Goal: Check status: Verify the current state of an ongoing process or item

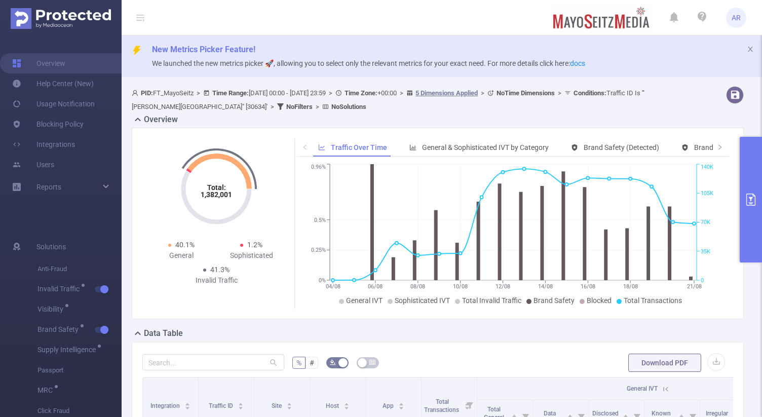
scroll to position [192, 0]
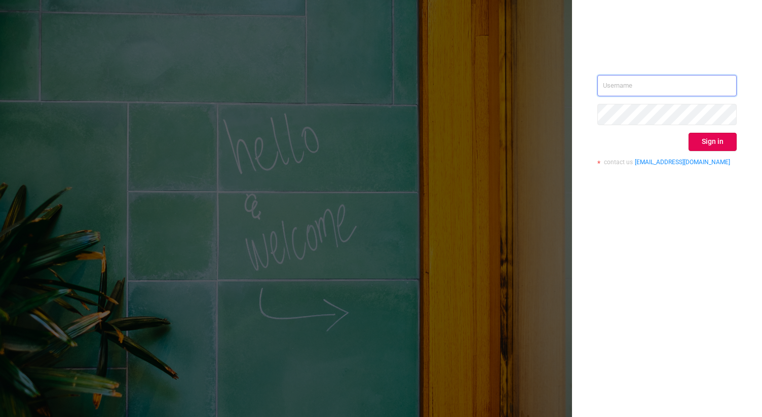
click at [627, 85] on input "text" at bounding box center [666, 85] width 139 height 21
type input "ashley@protected.media"
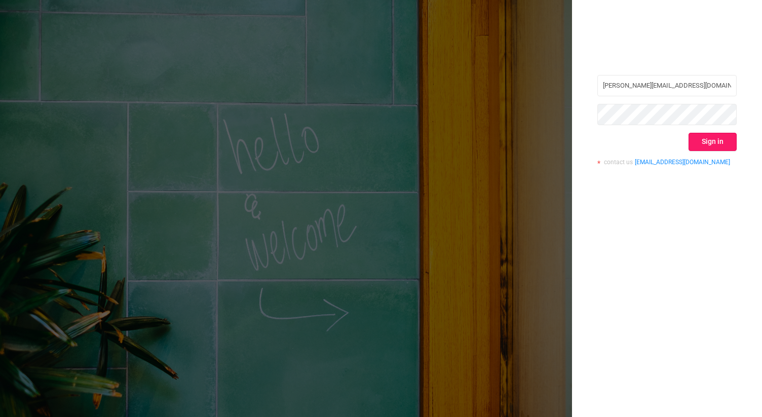
click at [706, 149] on button "Sign in" at bounding box center [713, 142] width 48 height 18
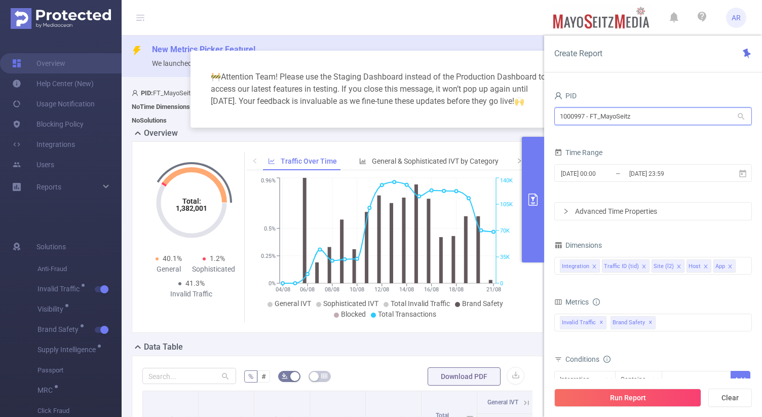
click at [617, 117] on input "1000997 - FT_MayoSeitz" at bounding box center [653, 116] width 198 height 18
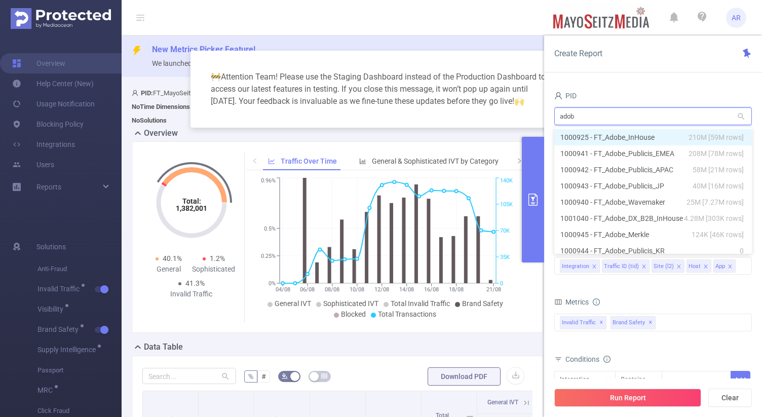
type input "adobe"
click at [640, 138] on li "1000925 - FT_Adobe_InHouse 210M [59M rows]" at bounding box center [653, 137] width 198 height 16
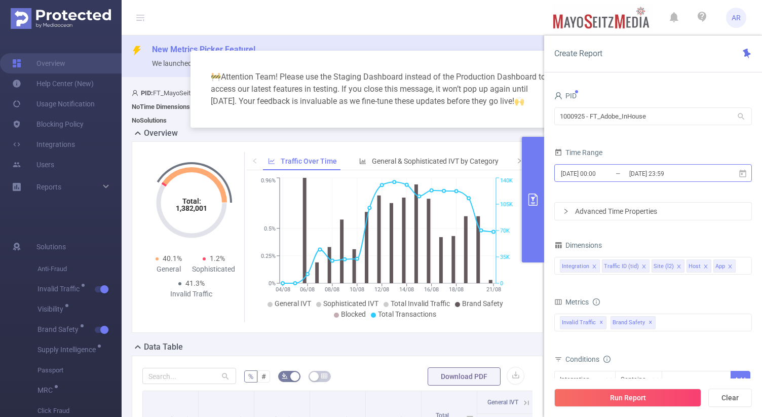
click at [635, 174] on input "2025-08-21 23:59" at bounding box center [669, 174] width 82 height 14
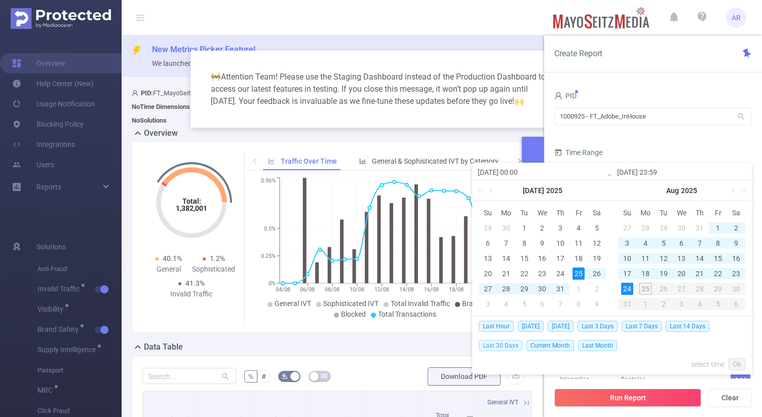
click at [507, 346] on span "Last 30 Days" at bounding box center [501, 345] width 44 height 11
type input "[DATE] 00:00"
type input "[DATE] 23:59"
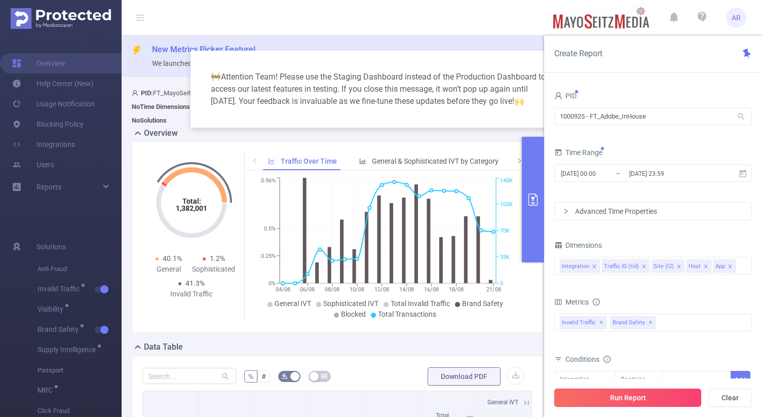
click at [601, 395] on button "Run Report" at bounding box center [627, 398] width 147 height 18
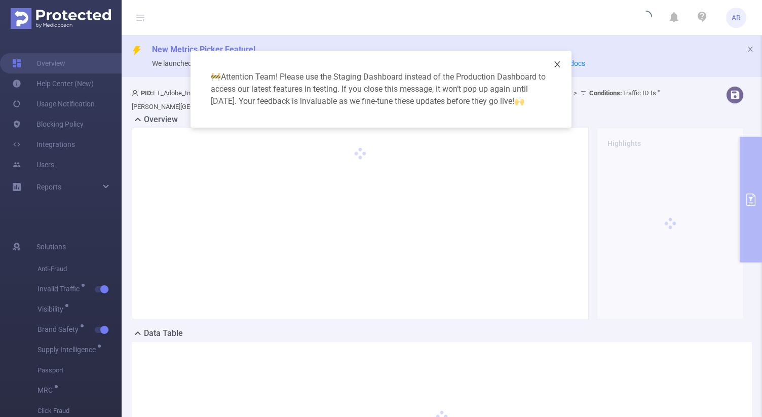
click at [558, 63] on icon "icon: close" at bounding box center [557, 64] width 6 height 6
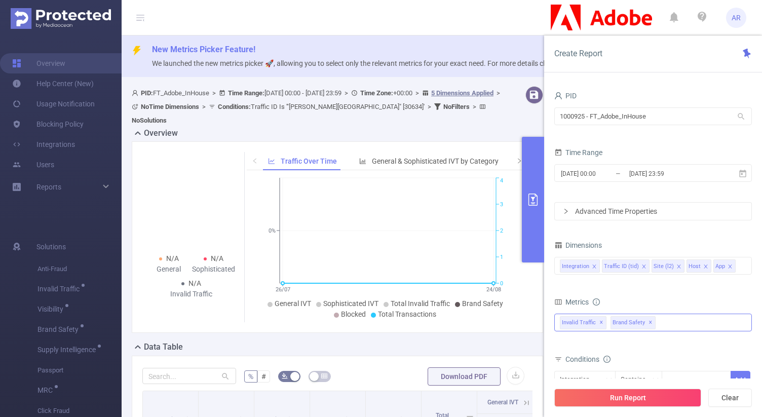
click at [650, 323] on span "Brand Safety ✕" at bounding box center [633, 322] width 45 height 13
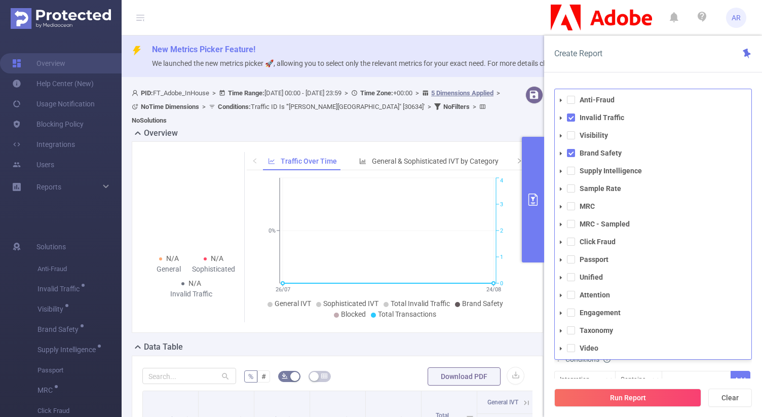
click at [628, 73] on div "Create Report PID 1000925 - FT_Adobe_InHouse 1000925 - FT_Adobe_InHouse Time Ra…" at bounding box center [653, 226] width 218 height 382
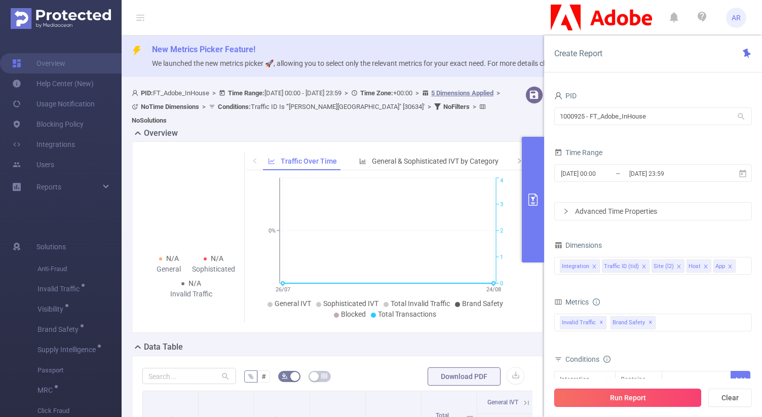
click at [594, 398] on button "Run Report" at bounding box center [627, 398] width 147 height 18
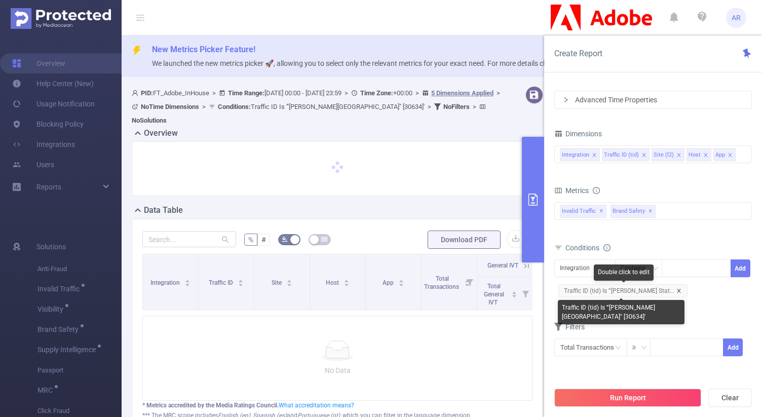
click at [676, 291] on icon "icon: close" at bounding box center [678, 290] width 5 height 5
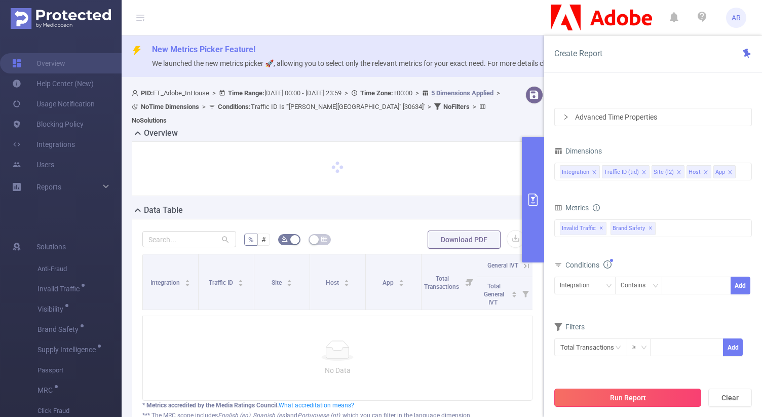
click at [662, 396] on button "Run Report" at bounding box center [627, 398] width 147 height 18
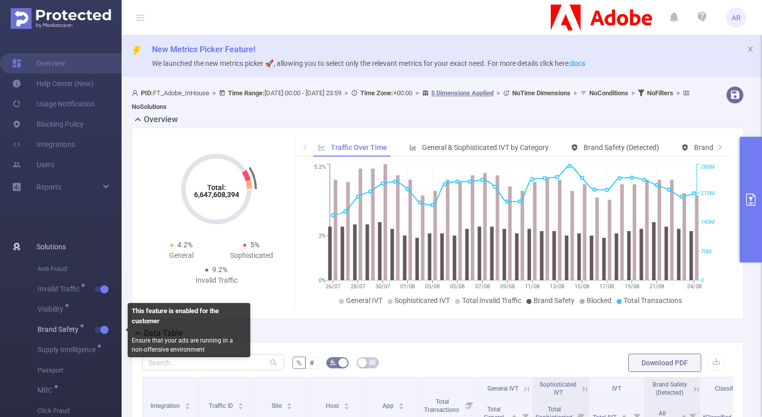
click at [102, 329] on button "button" at bounding box center [102, 330] width 14 height 6
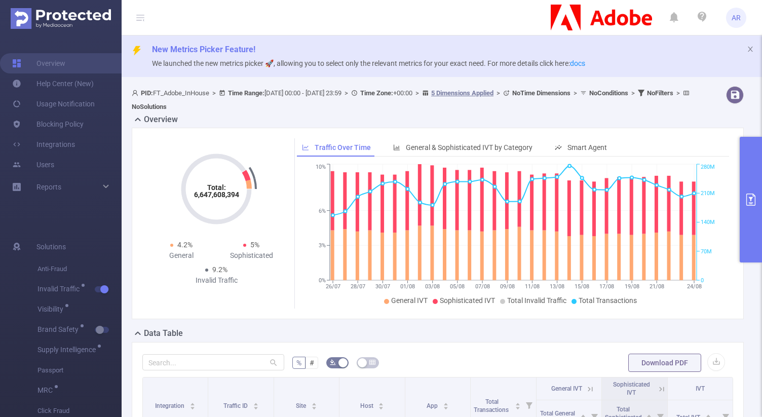
click at [751, 166] on button "primary" at bounding box center [751, 200] width 22 height 126
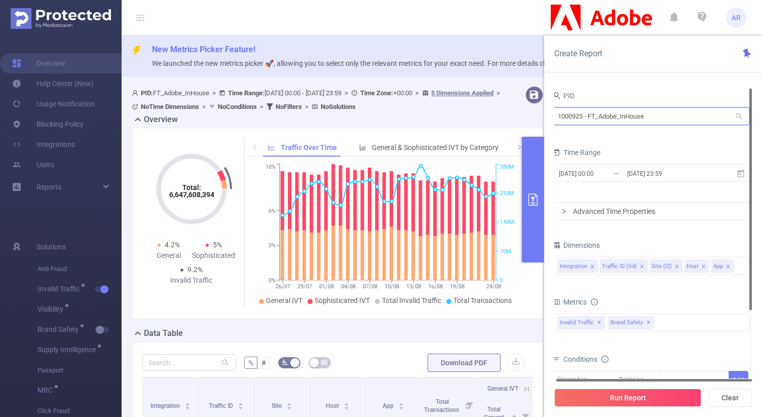
click at [636, 124] on input "1000925 - FT_Adobe_InHouse" at bounding box center [651, 116] width 198 height 18
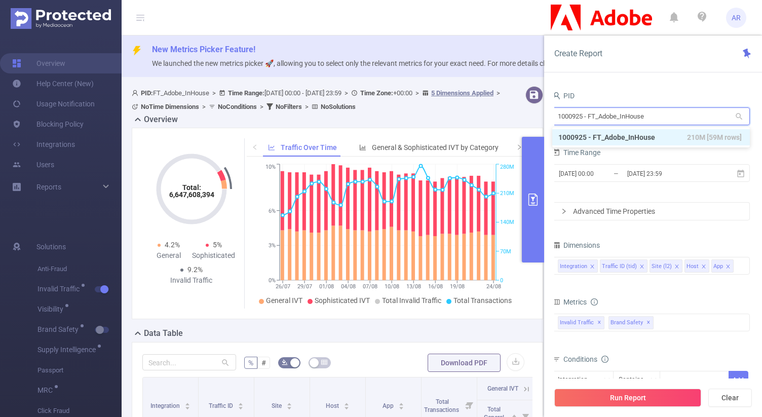
click at [636, 124] on input "1000925 - FT_Adobe_InHouse" at bounding box center [651, 116] width 198 height 18
type input "wa"
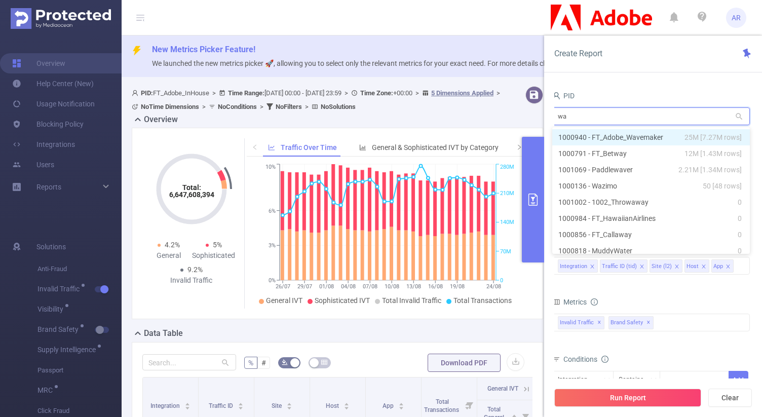
click at [643, 137] on li "1000940 - FT_Adobe_Wavemaker 25M [7.27M rows]" at bounding box center [651, 137] width 198 height 16
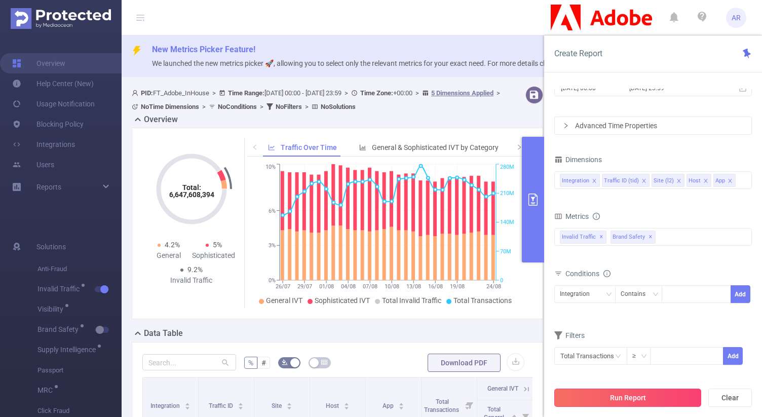
click at [665, 400] on button "Run Report" at bounding box center [627, 398] width 147 height 18
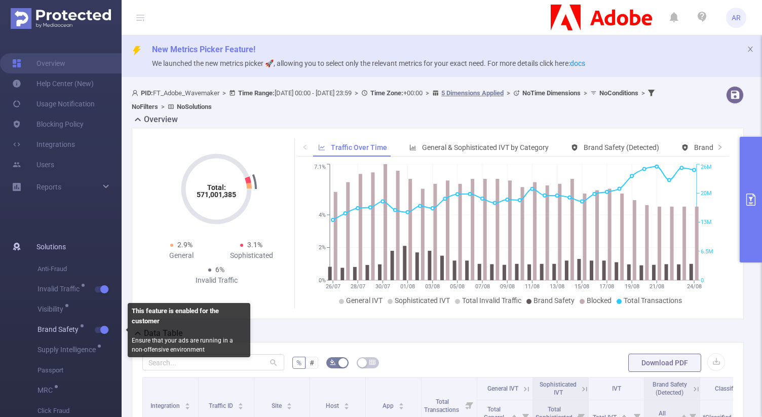
click at [104, 329] on button "button" at bounding box center [102, 330] width 14 height 6
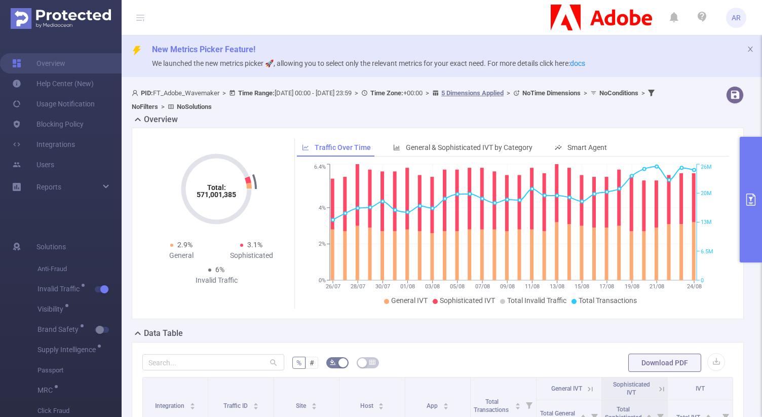
click at [756, 161] on button "primary" at bounding box center [751, 200] width 22 height 126
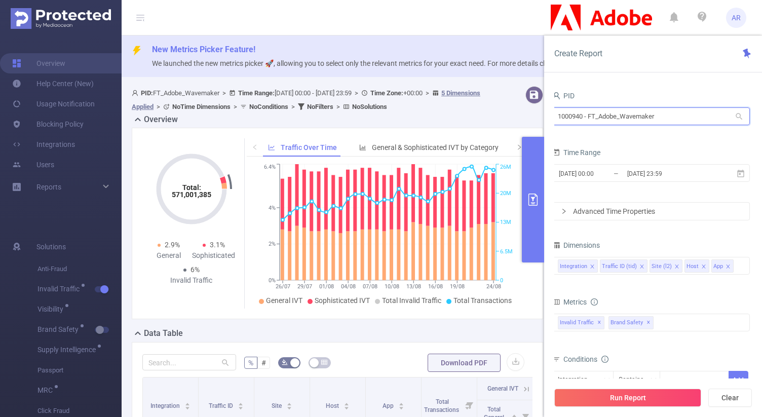
click at [621, 121] on input "1000940 - FT_Adobe_Wavemaker" at bounding box center [651, 116] width 198 height 18
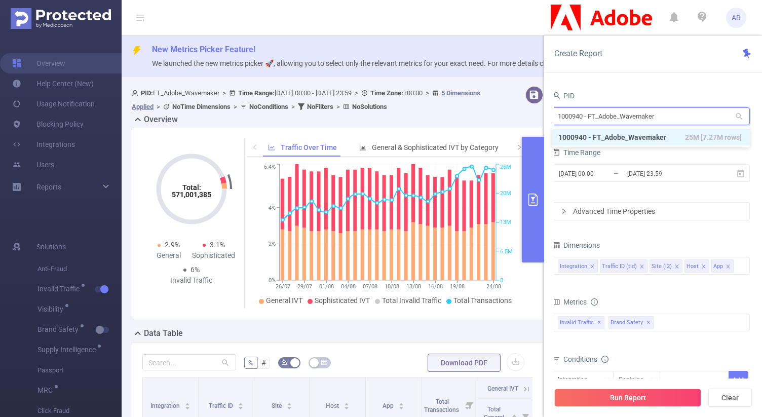
click at [621, 121] on input "1000940 - FT_Adobe_Wavemaker" at bounding box center [651, 116] width 198 height 18
type input "micro"
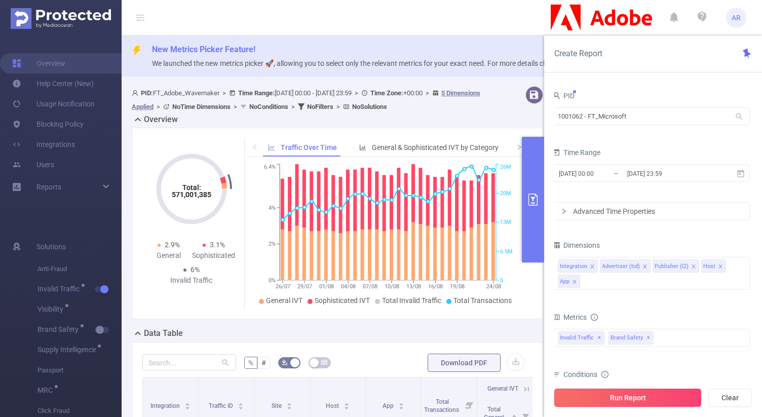
click at [618, 401] on button "Run Report" at bounding box center [627, 398] width 147 height 18
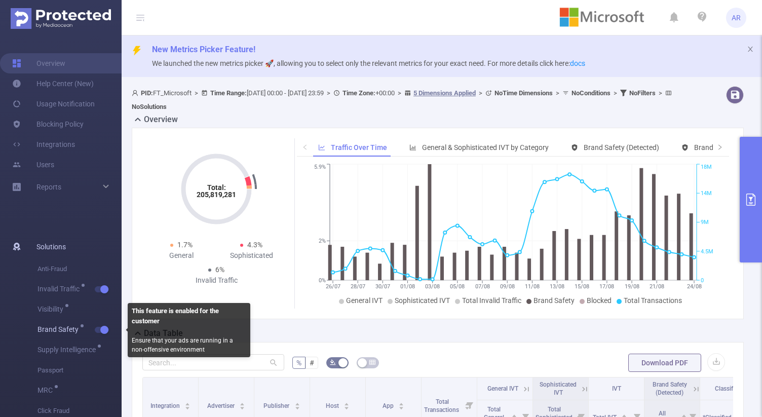
click at [104, 332] on button "button" at bounding box center [102, 330] width 14 height 6
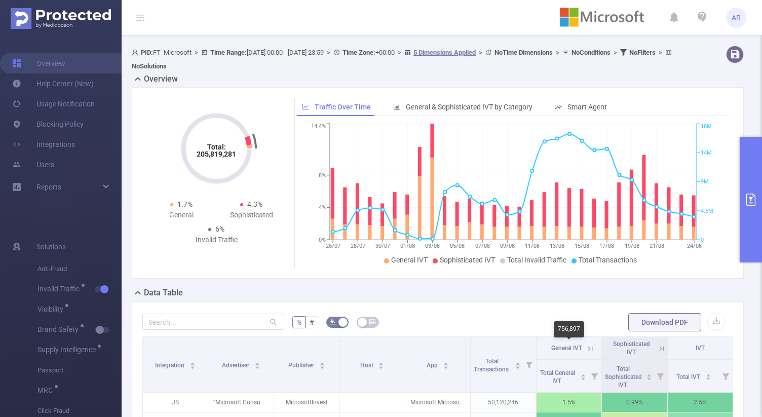
scroll to position [36, 0]
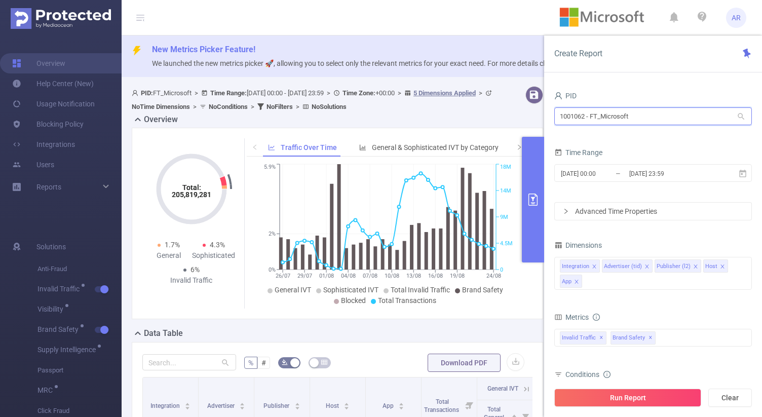
click at [597, 112] on input "1001062 - FT_Microsoft" at bounding box center [653, 116] width 198 height 18
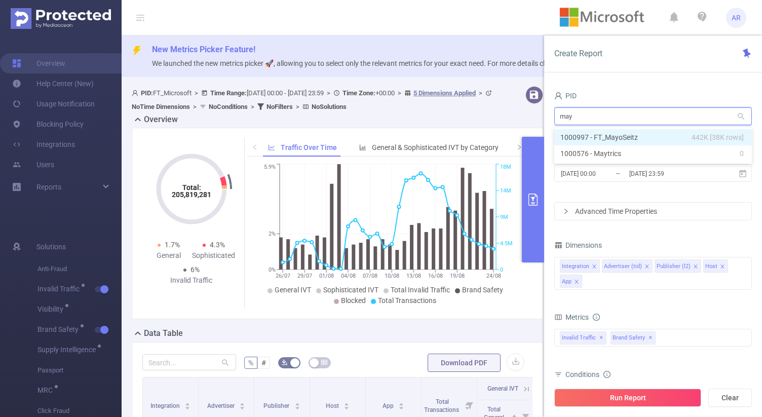
type input "mayo"
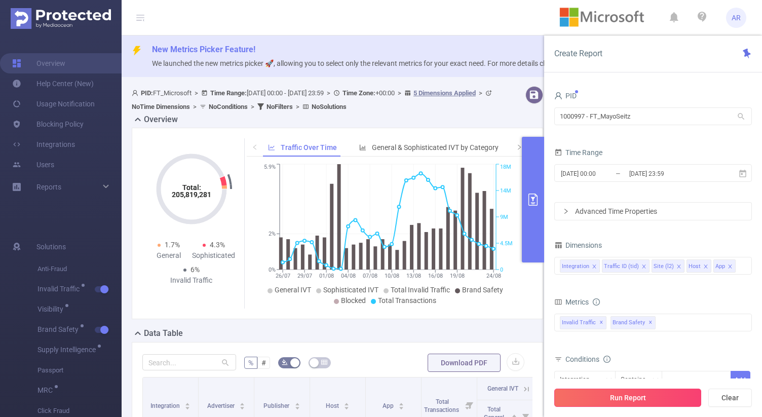
click at [612, 393] on button "Run Report" at bounding box center [627, 398] width 147 height 18
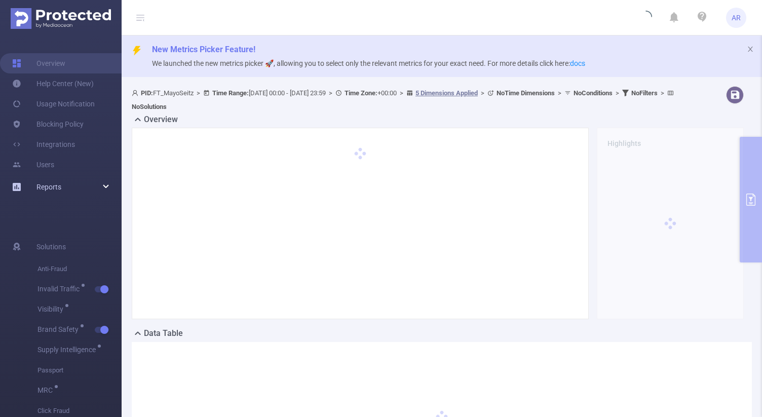
click at [74, 185] on div "Reports" at bounding box center [61, 187] width 122 height 20
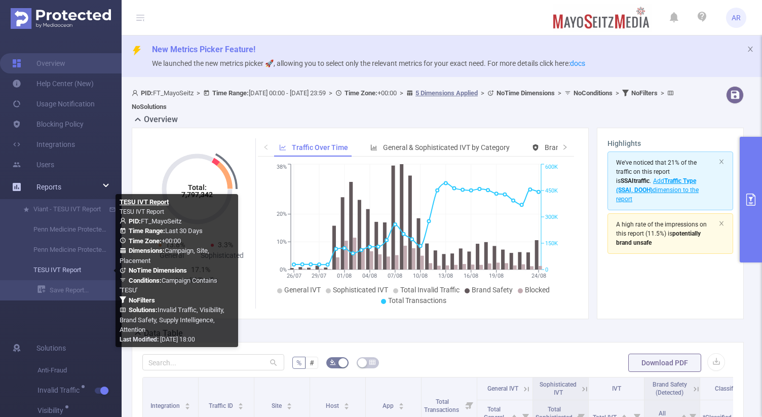
click at [70, 272] on link "TESU IVT Report" at bounding box center [64, 270] width 89 height 20
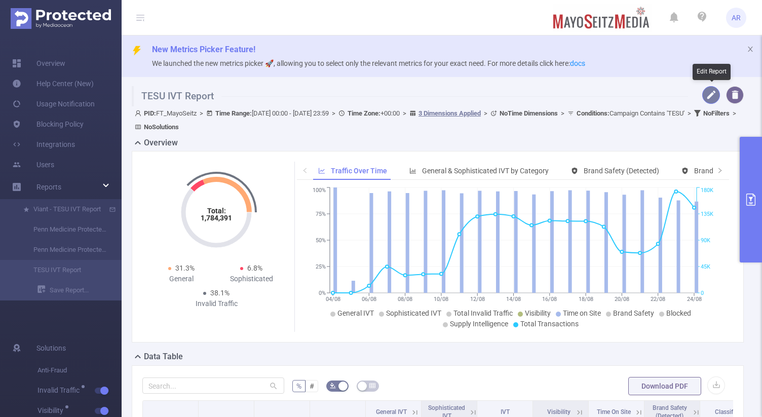
click at [713, 95] on button "button" at bounding box center [711, 95] width 18 height 18
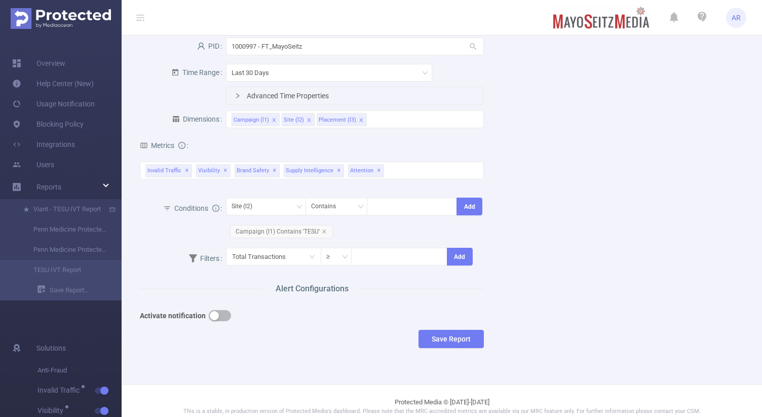
scroll to position [132, 0]
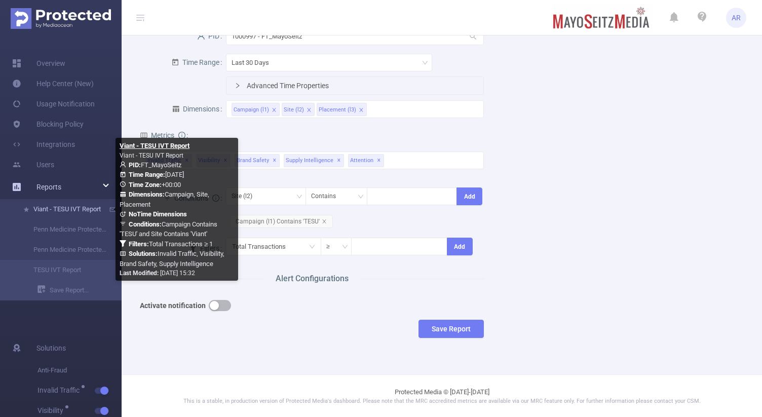
click at [70, 206] on link "Viant - TESU IVT Report" at bounding box center [64, 209] width 89 height 20
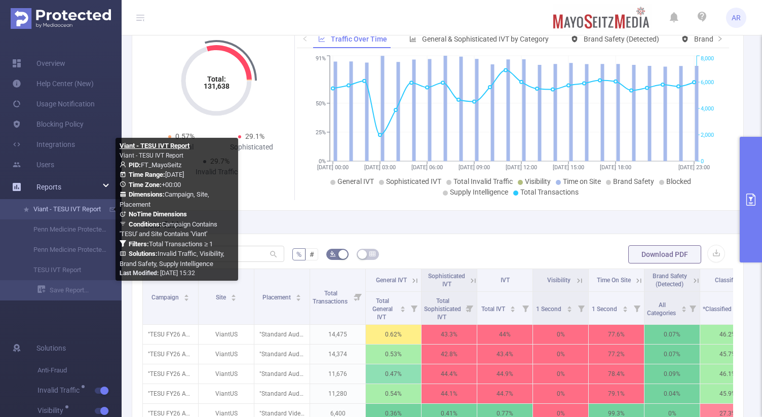
click at [81, 211] on link "Viant - TESU IVT Report" at bounding box center [64, 209] width 89 height 20
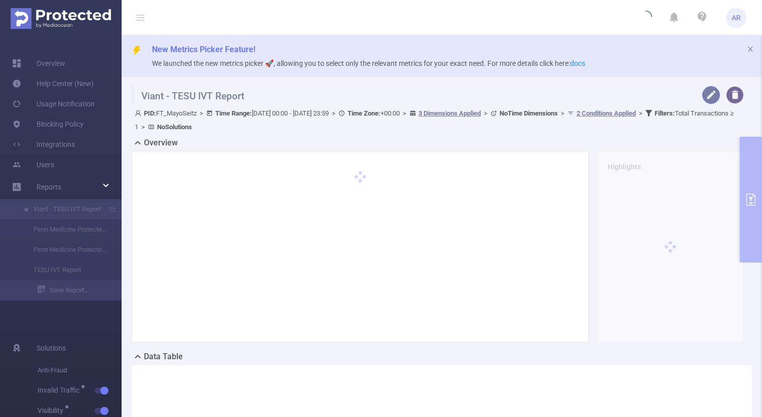
click at [710, 91] on button "button" at bounding box center [711, 95] width 18 height 18
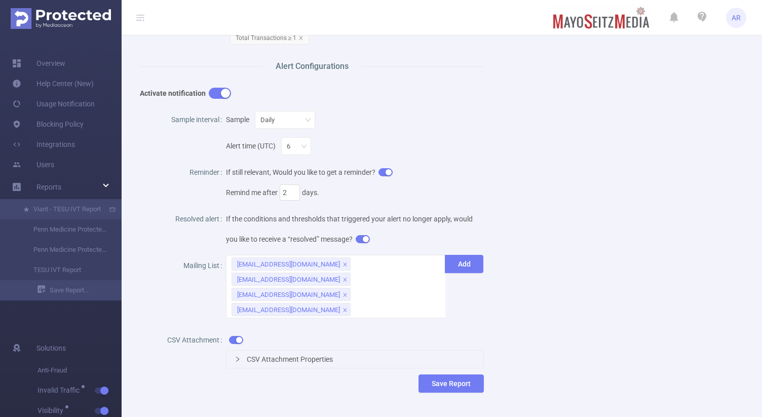
scroll to position [389, 0]
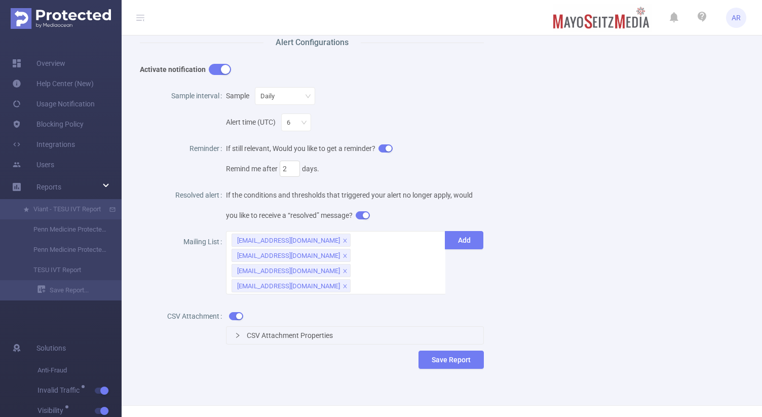
click at [253, 331] on span "CSV Attachment Properties" at bounding box center [290, 335] width 86 height 8
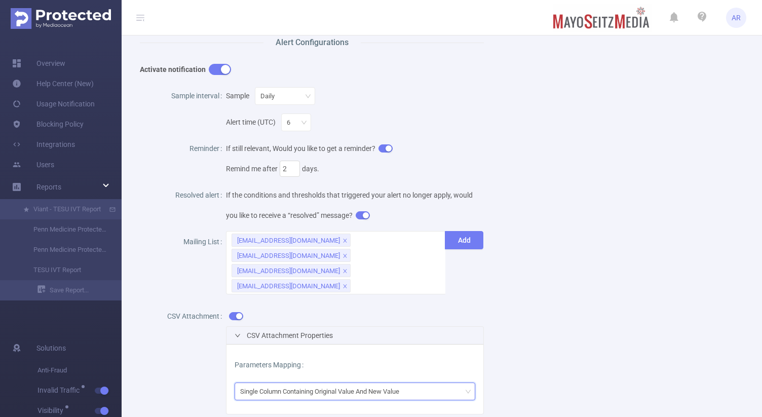
click at [283, 383] on div "Single Column Containing Original Value And New Value" at bounding box center [323, 391] width 166 height 17
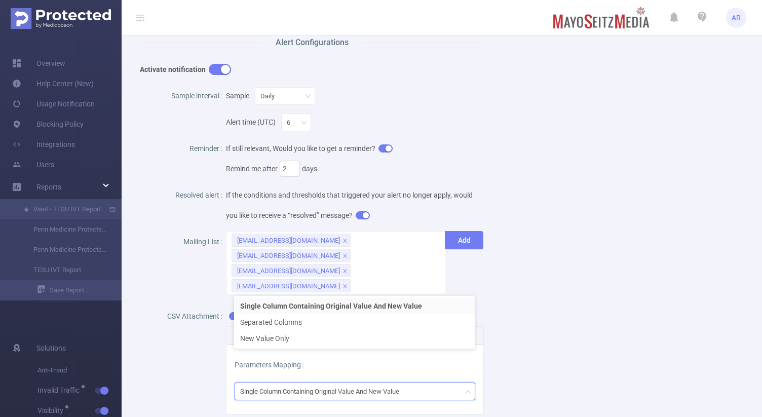
click at [637, 271] on div "Name Viant - TESU IVT Report Description Viant - TESU IVT Report Report Propert…" at bounding box center [438, 63] width 620 height 784
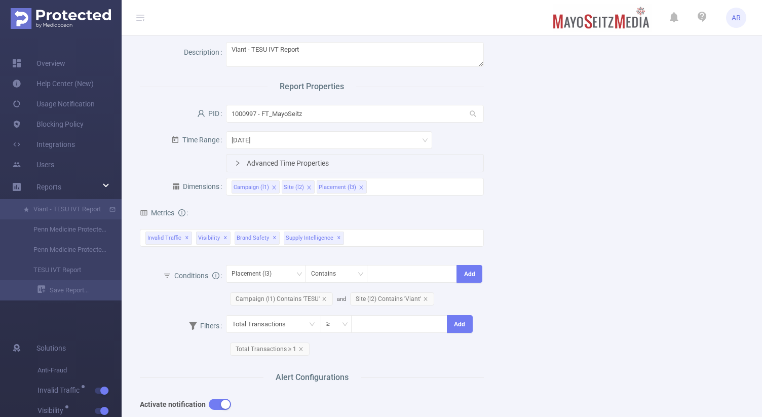
scroll to position [0, 0]
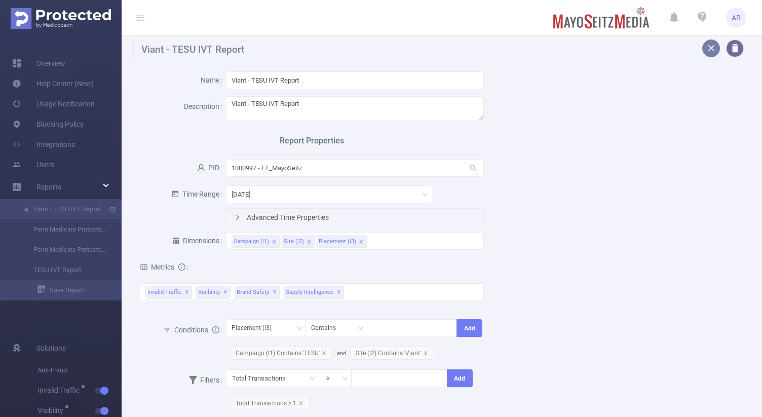
click at [712, 49] on button "button" at bounding box center [711, 49] width 18 height 18
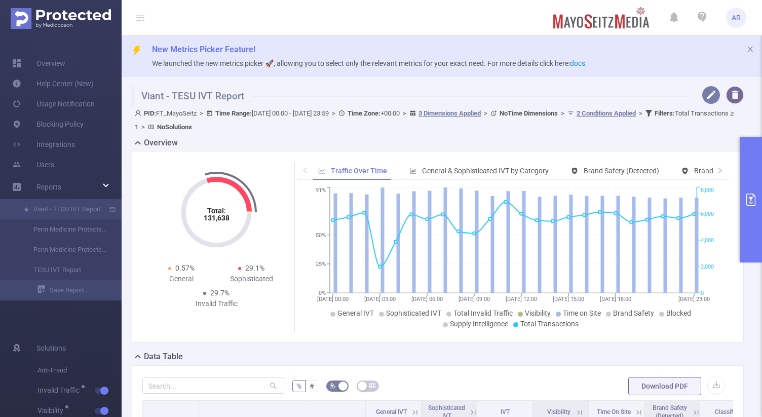
click at [713, 95] on button "button" at bounding box center [711, 95] width 18 height 18
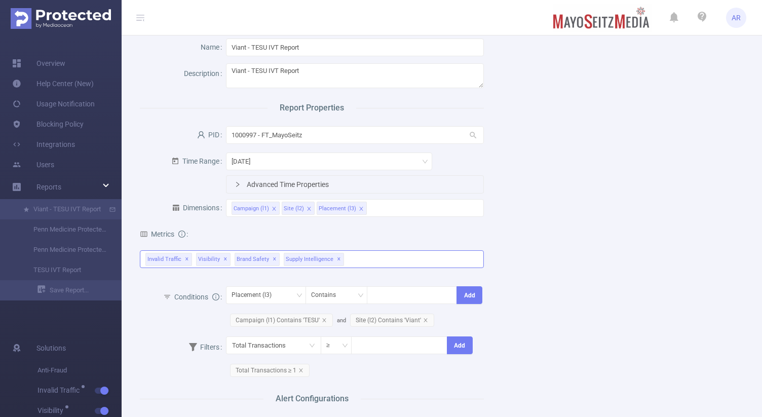
scroll to position [41, 0]
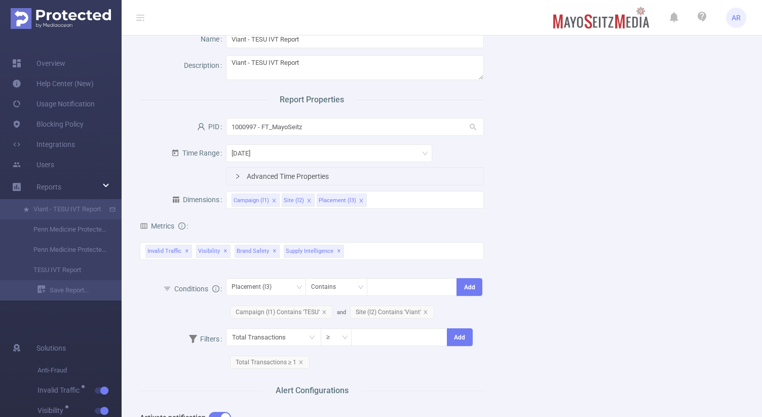
click at [578, 204] on div "Name Viant - TESU IVT Report Description Viant - TESU IVT Report Report Propert…" at bounding box center [438, 376] width 620 height 714
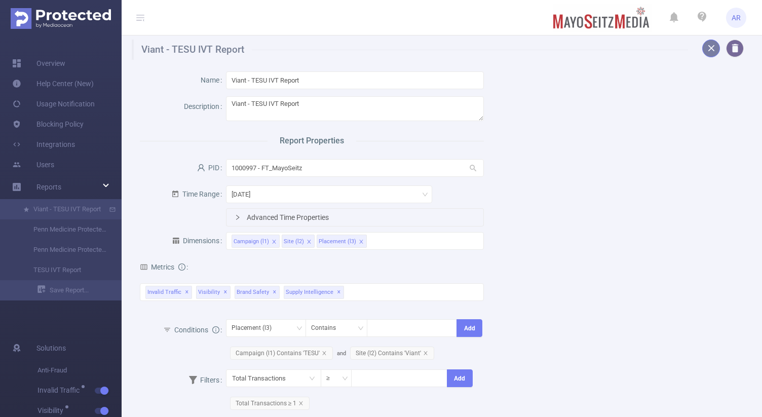
click at [710, 48] on button "button" at bounding box center [711, 49] width 18 height 18
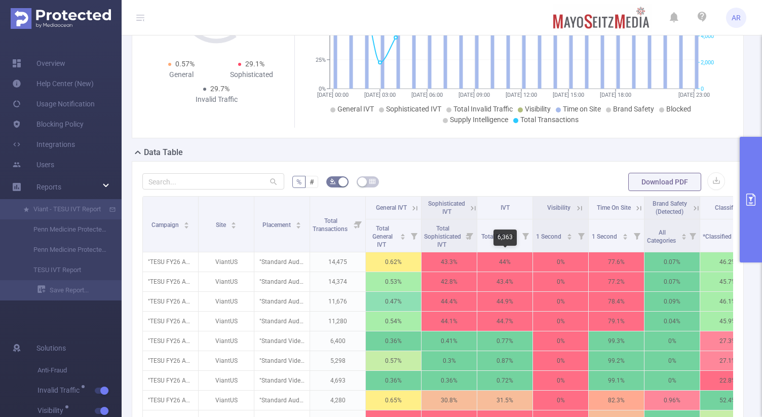
scroll to position [213, 0]
